Goal: Task Accomplishment & Management: Use online tool/utility

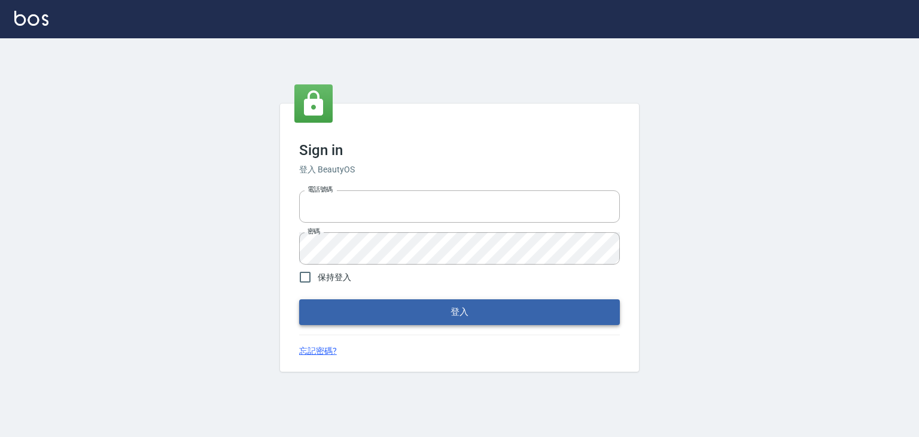
type input "6430581"
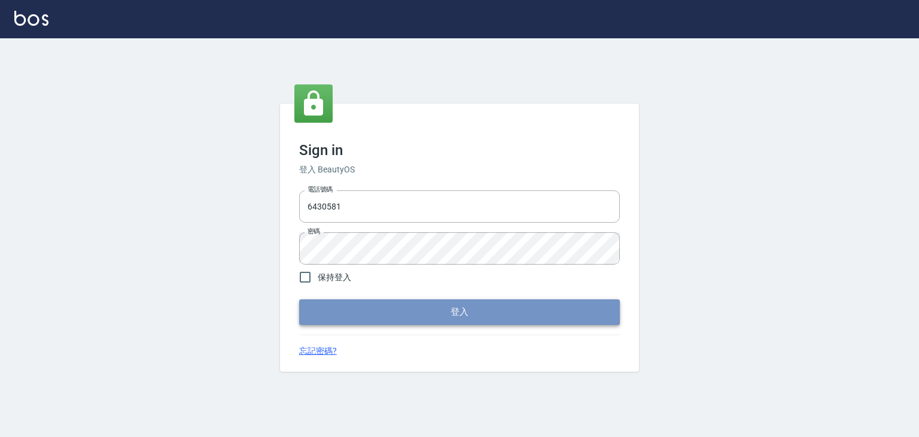
click at [350, 313] on button "登入" at bounding box center [459, 311] width 321 height 25
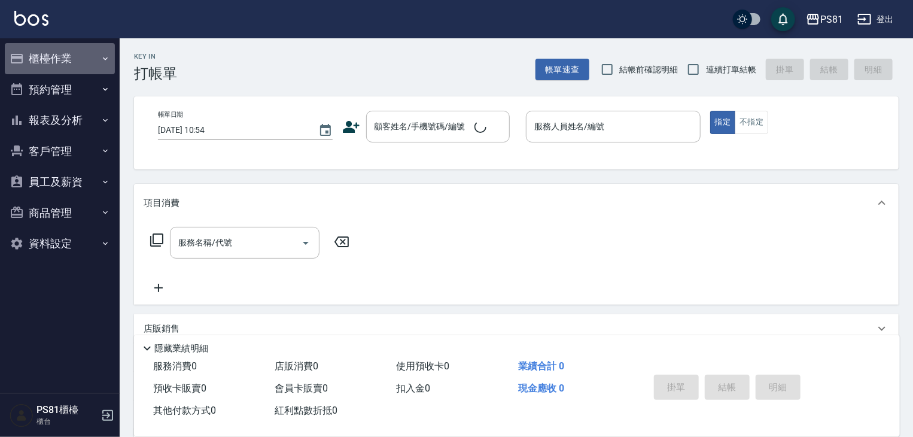
click at [77, 69] on button "櫃檯作業" at bounding box center [60, 58] width 110 height 31
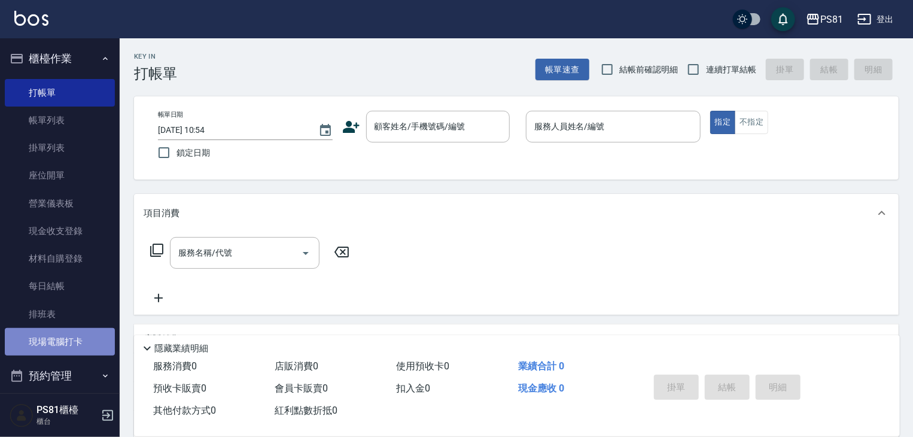
click at [72, 345] on link "現場電腦打卡" at bounding box center [60, 342] width 110 height 28
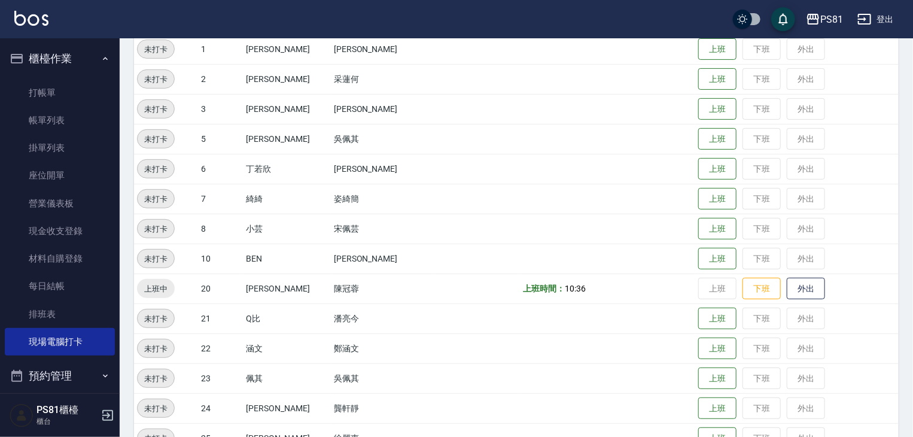
scroll to position [239, 0]
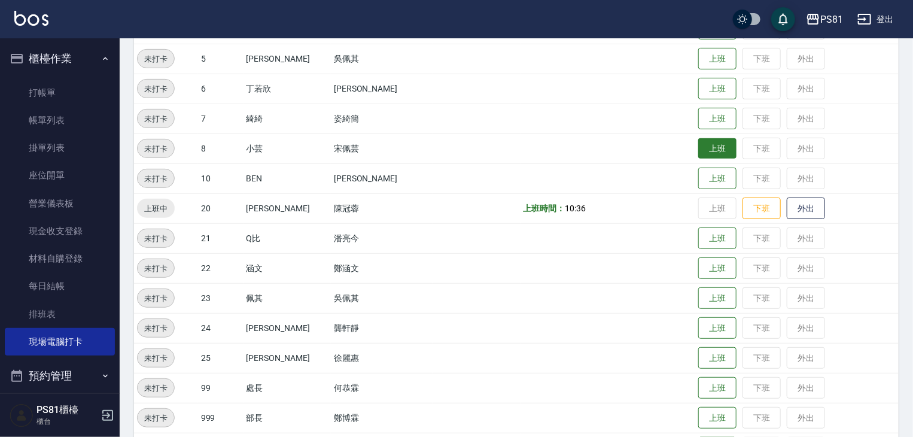
click at [714, 150] on button "上班" at bounding box center [717, 148] width 38 height 21
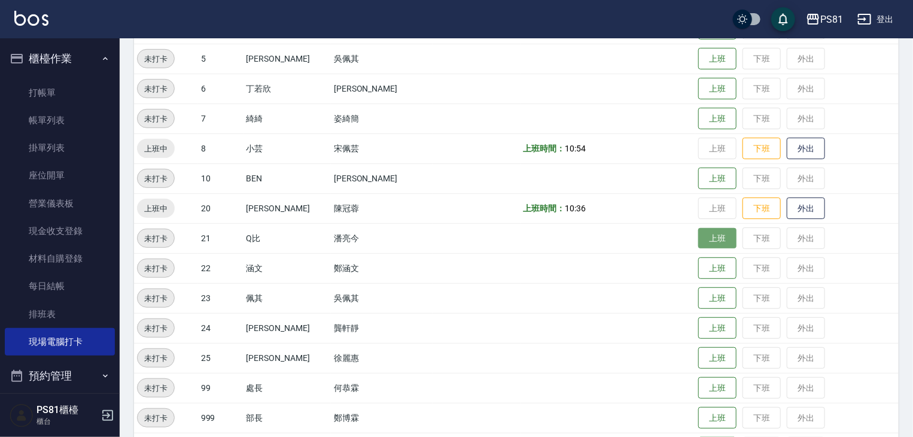
click at [704, 232] on button "上班" at bounding box center [717, 238] width 38 height 21
click at [565, 235] on span "10:56" at bounding box center [575, 238] width 21 height 10
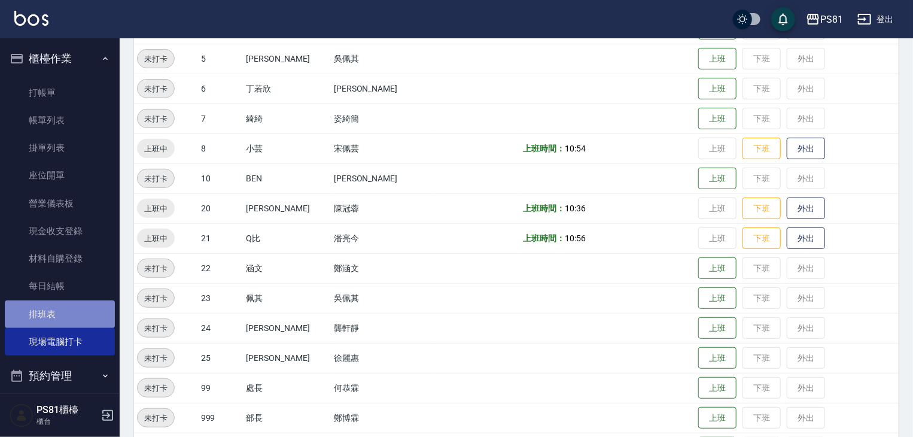
click at [77, 318] on link "排班表" at bounding box center [60, 314] width 110 height 28
